Goal: Transaction & Acquisition: Purchase product/service

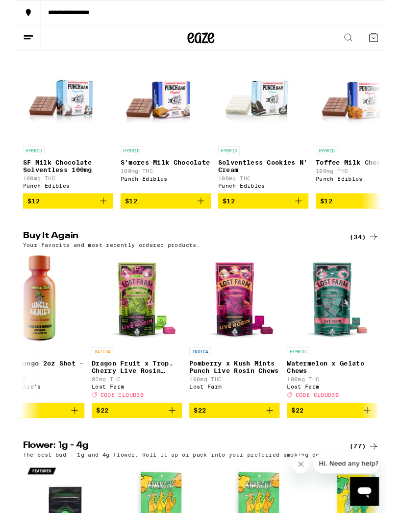
scroll to position [0, 343]
